Goal: Information Seeking & Learning: Learn about a topic

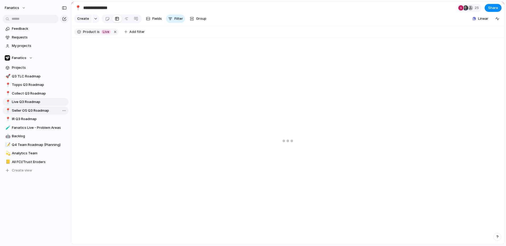
click at [34, 111] on span "Seller OS Q3 Roadmap" at bounding box center [39, 110] width 55 height 5
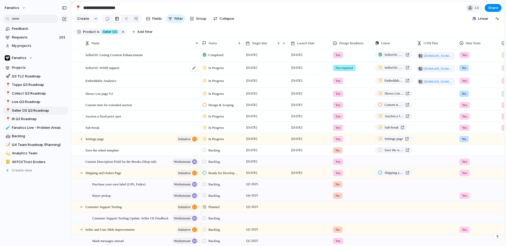
click at [109, 74] on div "SellerOS: WHIP support" at bounding box center [142, 68] width 114 height 12
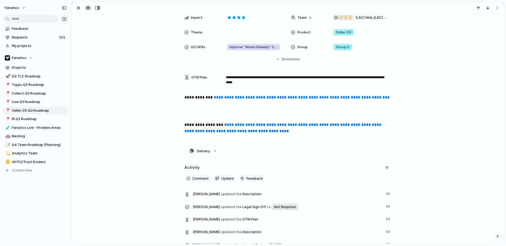
scroll to position [109, 0]
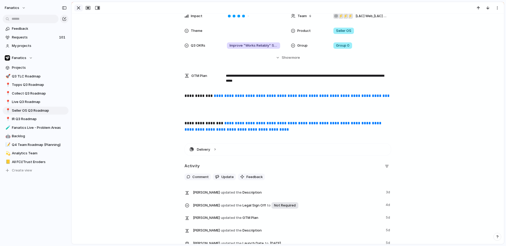
click at [79, 7] on div "button" at bounding box center [78, 8] width 6 height 6
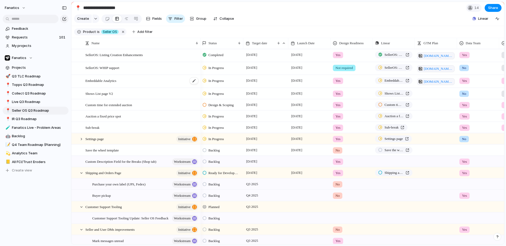
click at [100, 84] on span "Embeddable Analytics" at bounding box center [100, 80] width 31 height 6
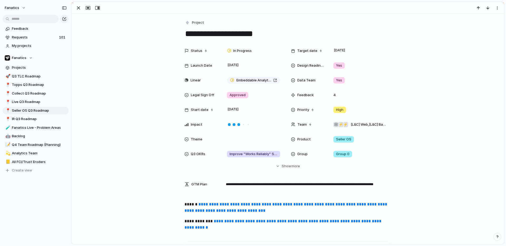
click at [225, 221] on link "**********" at bounding box center [283, 224] width 198 height 10
click at [83, 9] on div at bounding box center [88, 7] width 28 height 7
click at [79, 7] on div "button" at bounding box center [78, 8] width 6 height 6
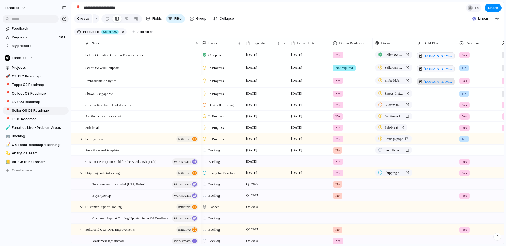
click at [427, 84] on span "[DOMAIN_NAME][URL]" at bounding box center [438, 81] width 29 height 5
click at [109, 96] on span "Shows List page V2" at bounding box center [99, 93] width 28 height 6
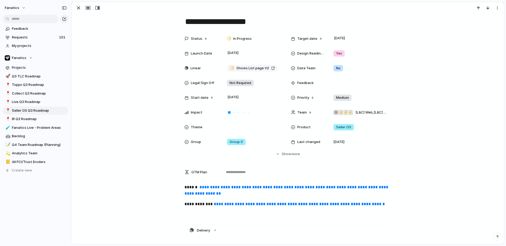
scroll to position [4, 0]
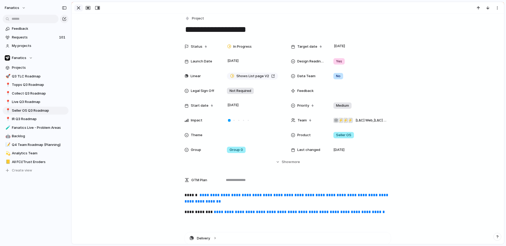
click at [78, 7] on div "button" at bounding box center [78, 8] width 6 height 6
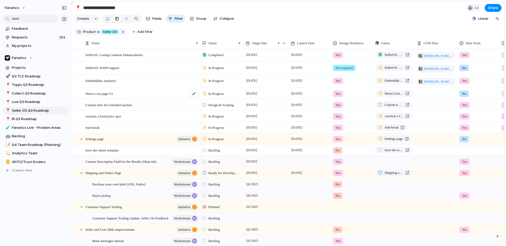
click at [104, 96] on span "Shows List page V2" at bounding box center [99, 93] width 28 height 6
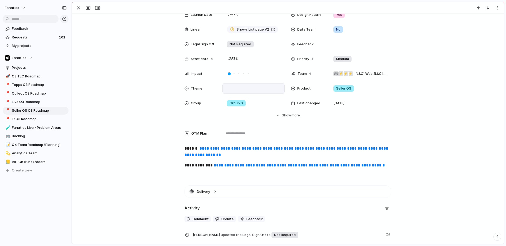
scroll to position [63, 0]
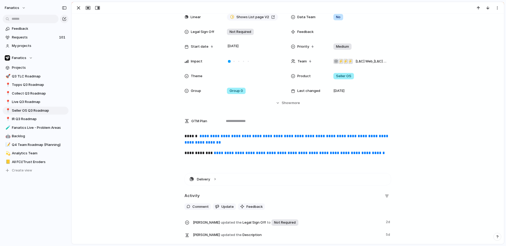
click at [218, 154] on link "**********" at bounding box center [299, 153] width 171 height 4
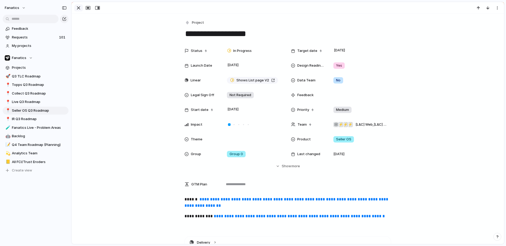
click at [79, 9] on div "button" at bounding box center [78, 8] width 6 height 6
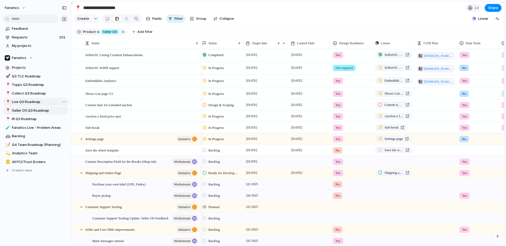
click at [26, 103] on span "Live Q3 Roadmap" at bounding box center [39, 101] width 55 height 5
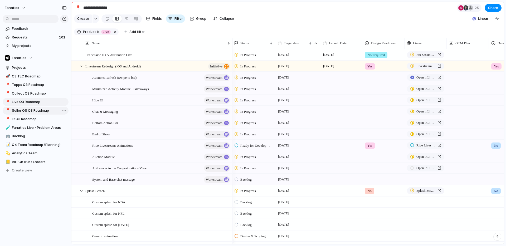
click at [28, 111] on span "Seller OS Q3 Roadmap" at bounding box center [39, 110] width 55 height 5
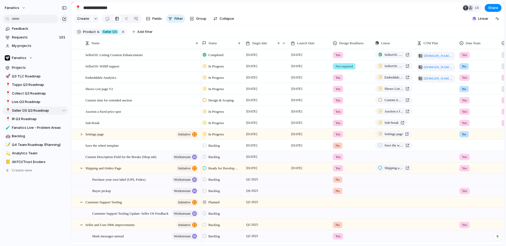
type input "**********"
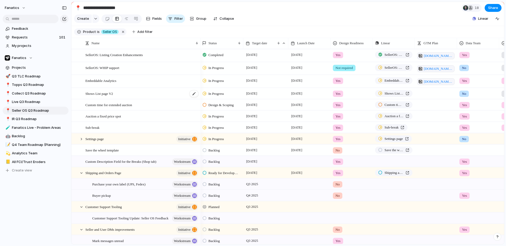
click at [111, 96] on span "Shows List page V2" at bounding box center [99, 93] width 28 height 6
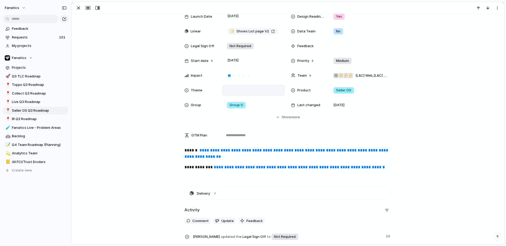
scroll to position [52, 0]
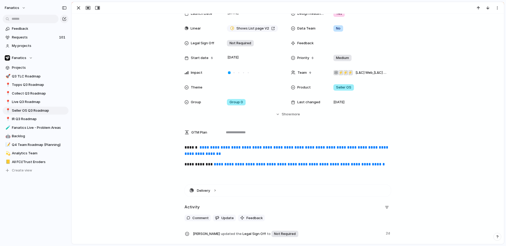
click at [210, 147] on link "**********" at bounding box center [286, 150] width 205 height 10
